Goal: Information Seeking & Learning: Learn about a topic

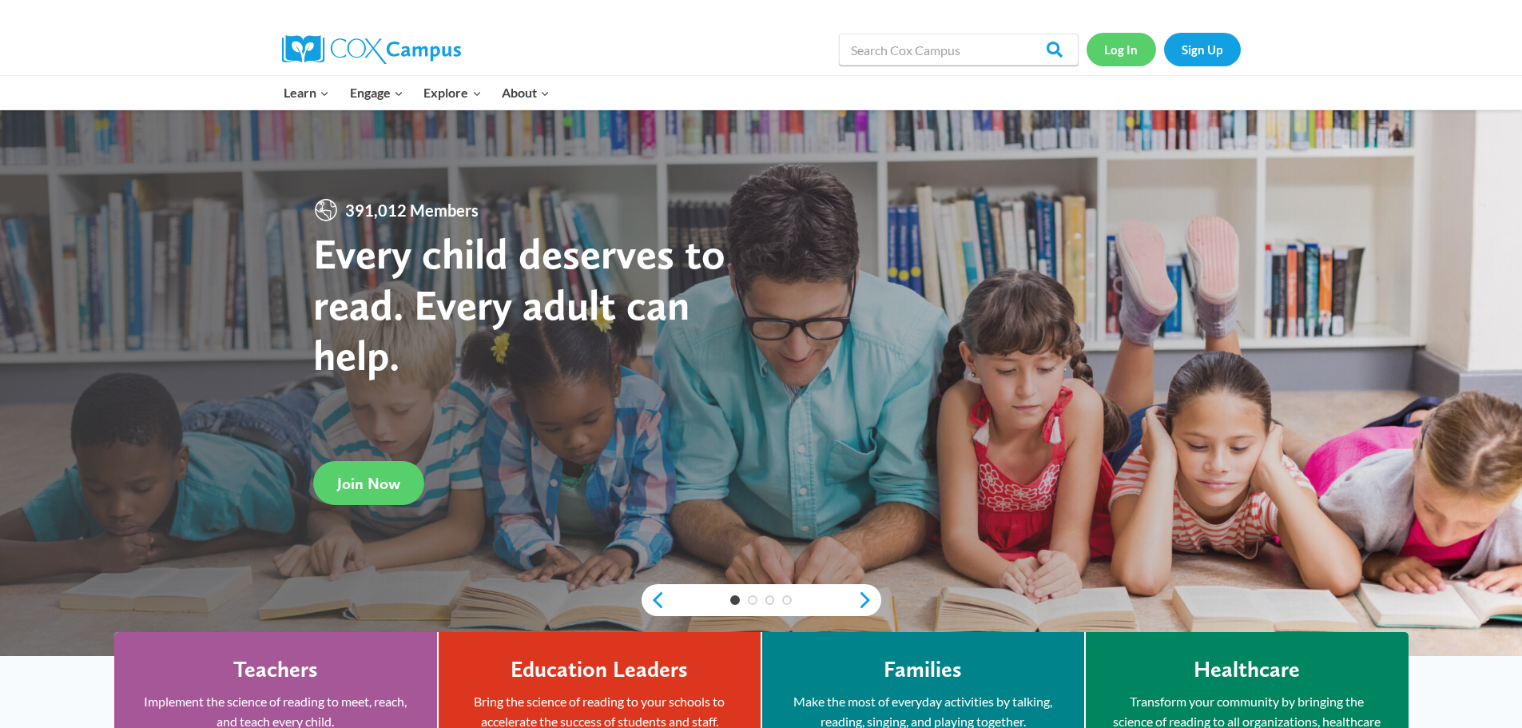
click at [1136, 45] on link "Log In" at bounding box center [1122, 49] width 70 height 33
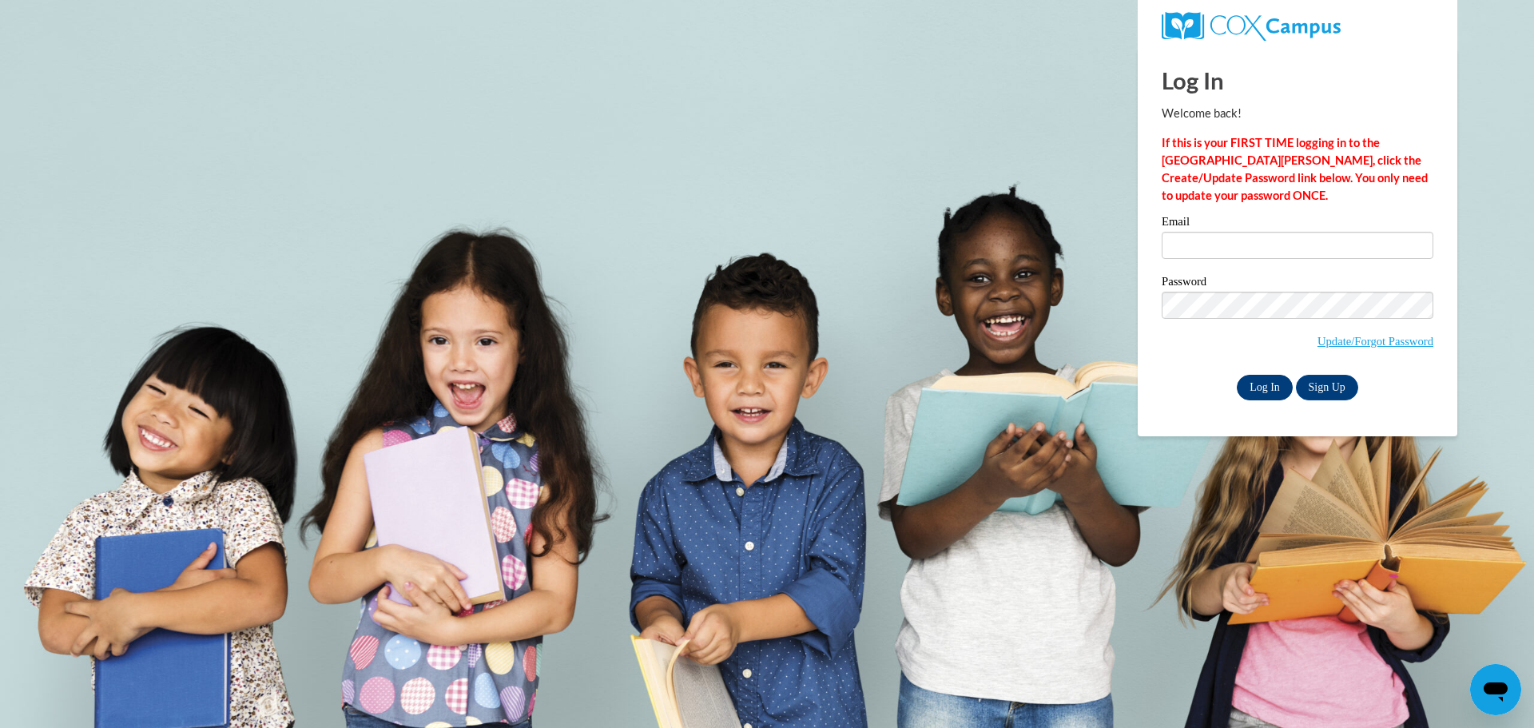
type input "creechli@lee.k12.ga.us"
click at [1255, 386] on input "Log In" at bounding box center [1265, 388] width 56 height 26
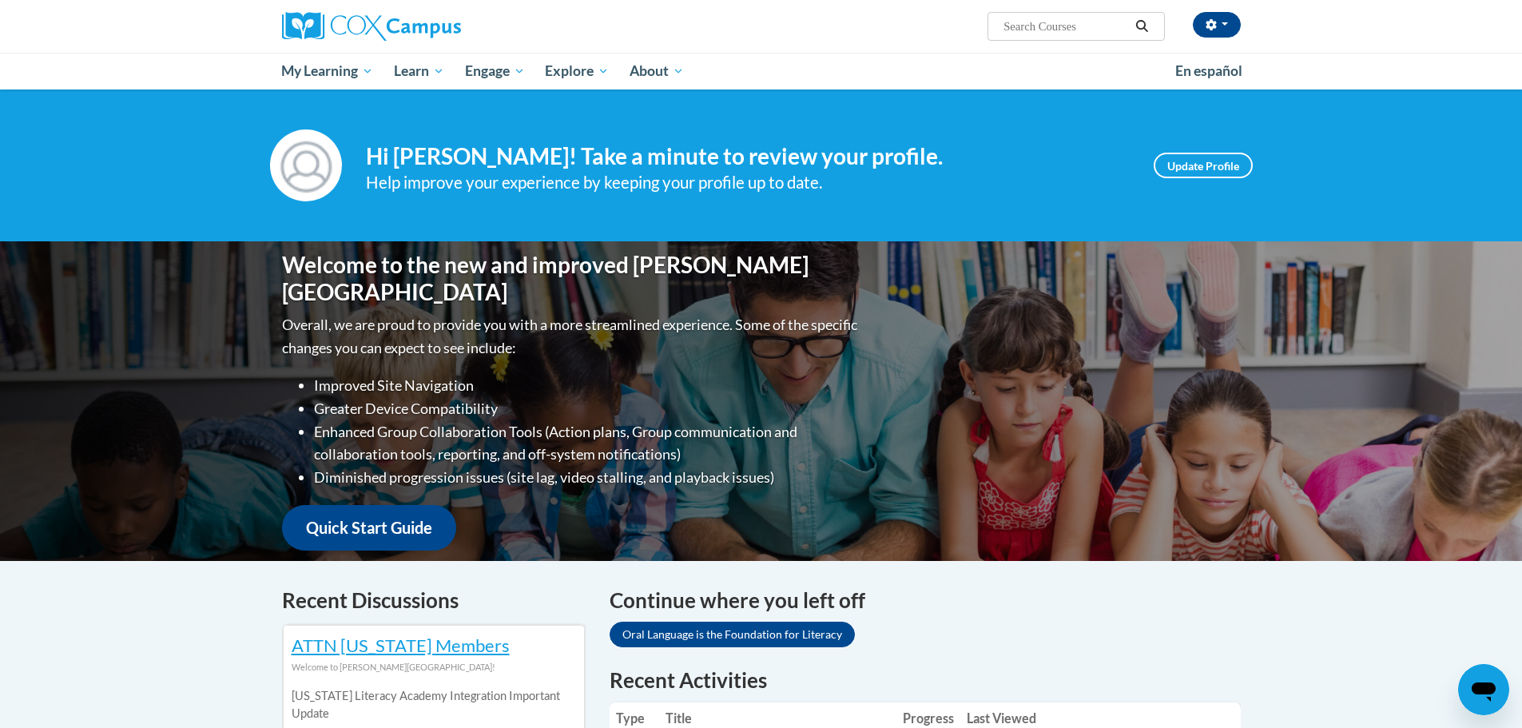
click at [1087, 24] on input "Search..." at bounding box center [1066, 26] width 128 height 19
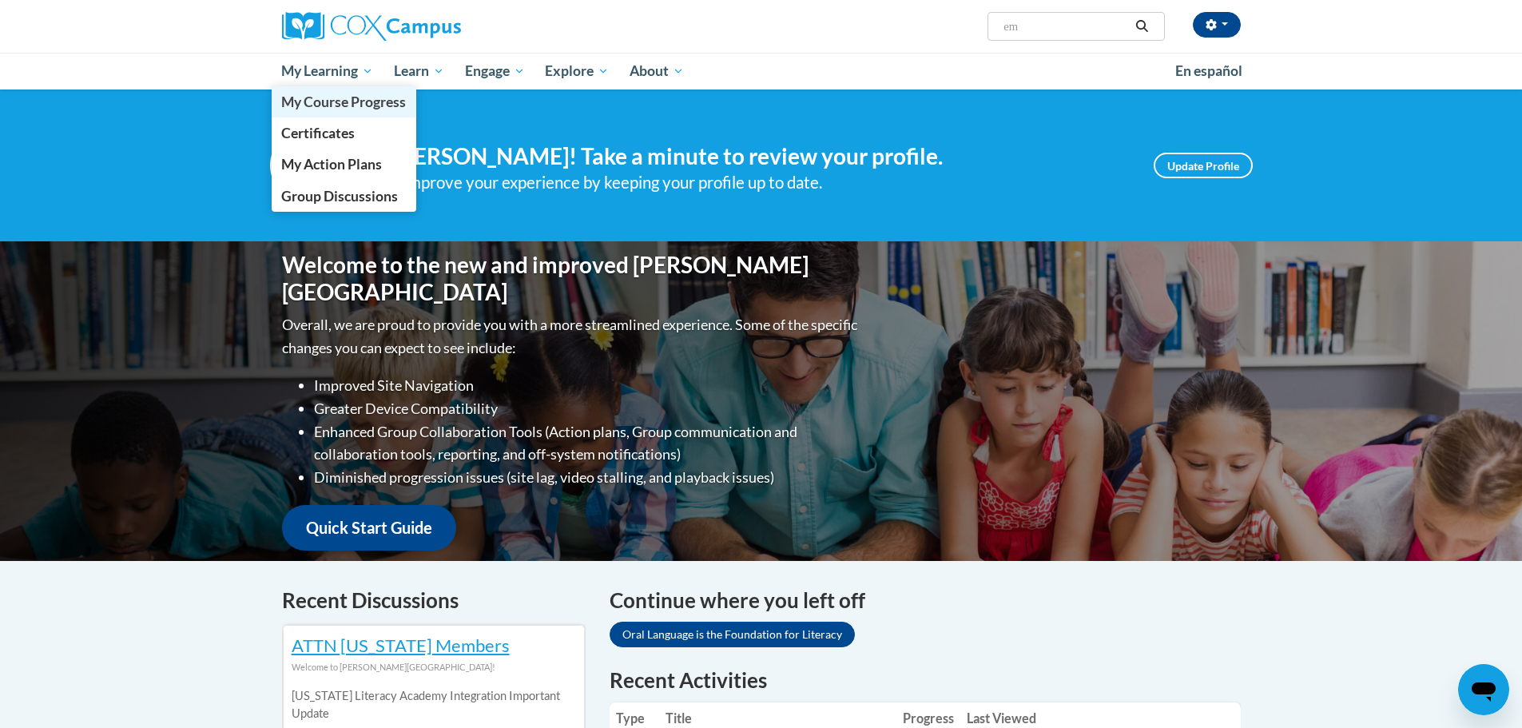
type input "em"
click at [321, 100] on span "My Course Progress" at bounding box center [343, 101] width 125 height 17
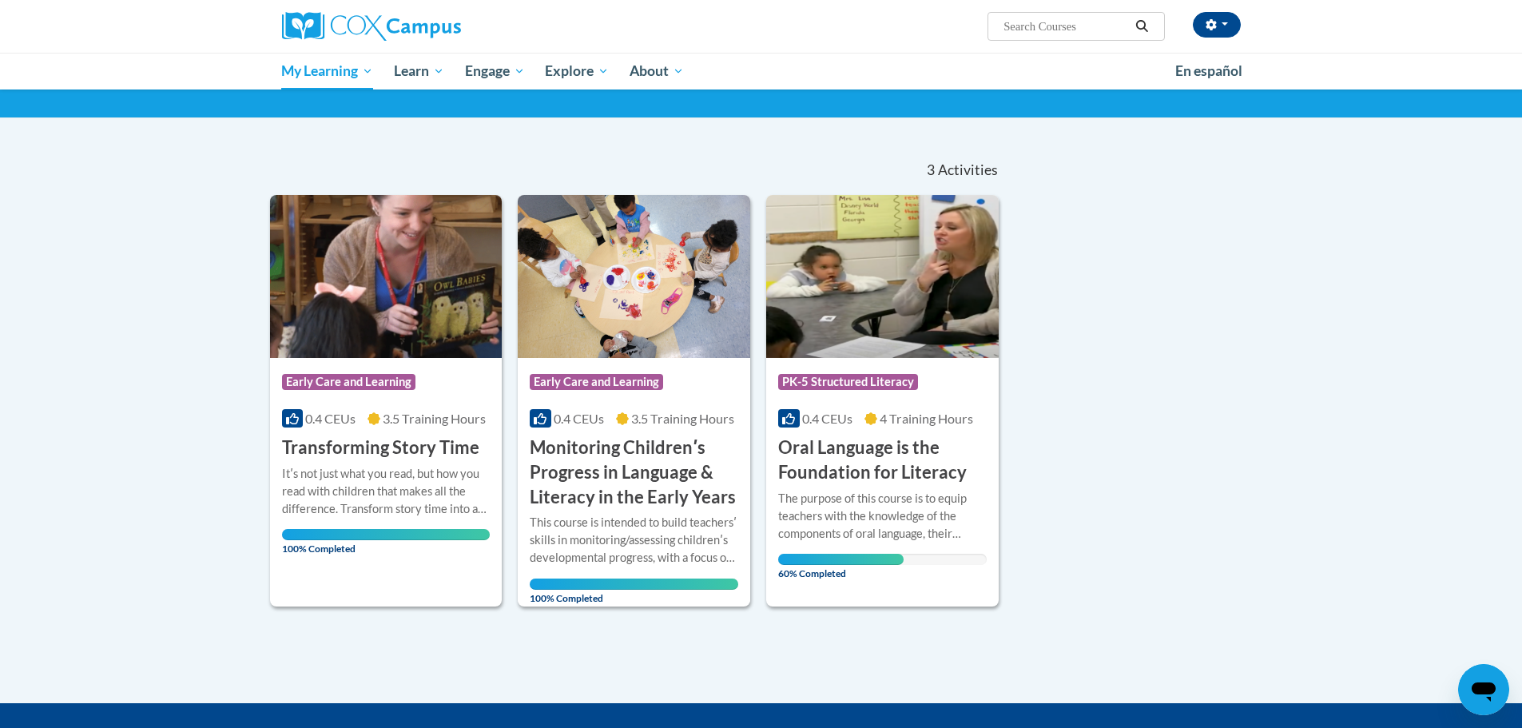
scroll to position [95, 0]
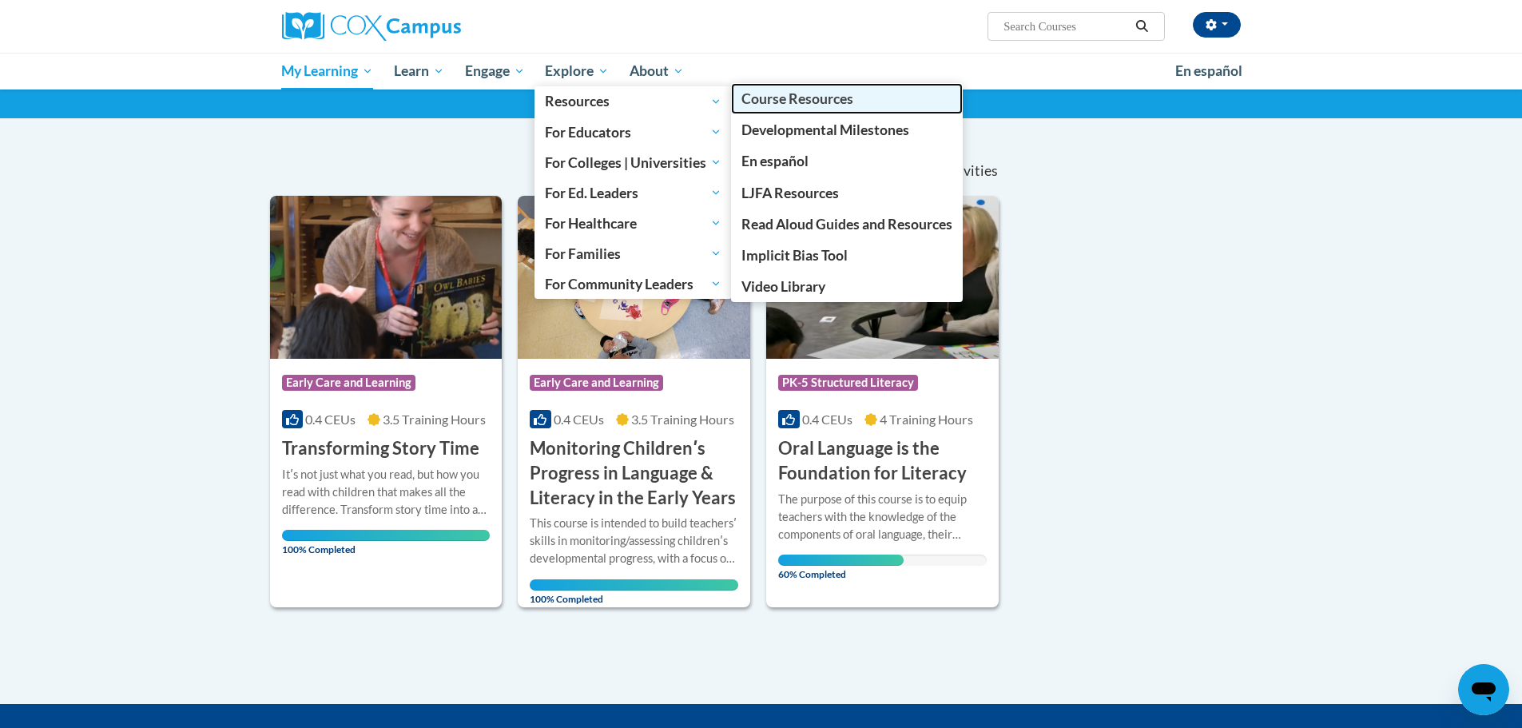
click at [793, 99] on span "Course Resources" at bounding box center [797, 98] width 112 height 17
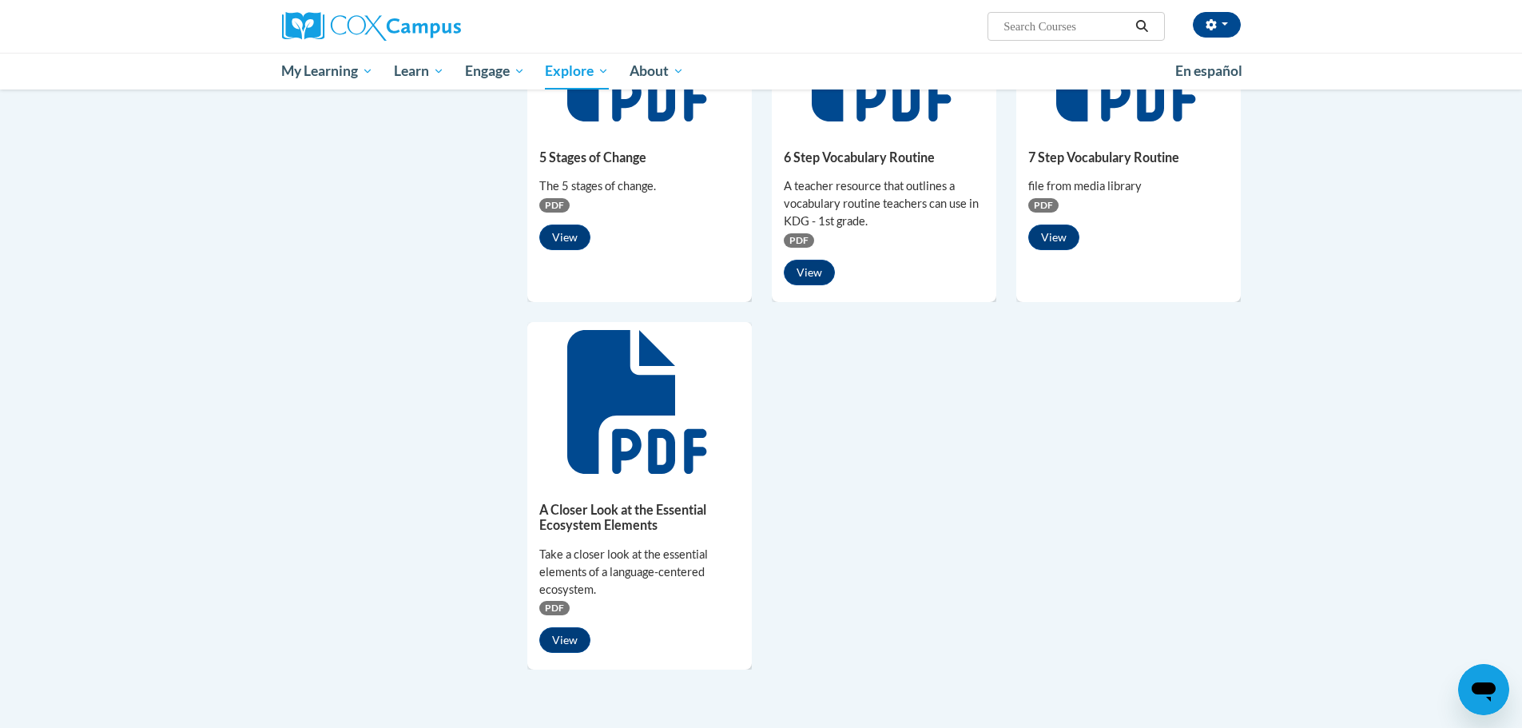
scroll to position [1344, 0]
